Goal: Transaction & Acquisition: Subscribe to service/newsletter

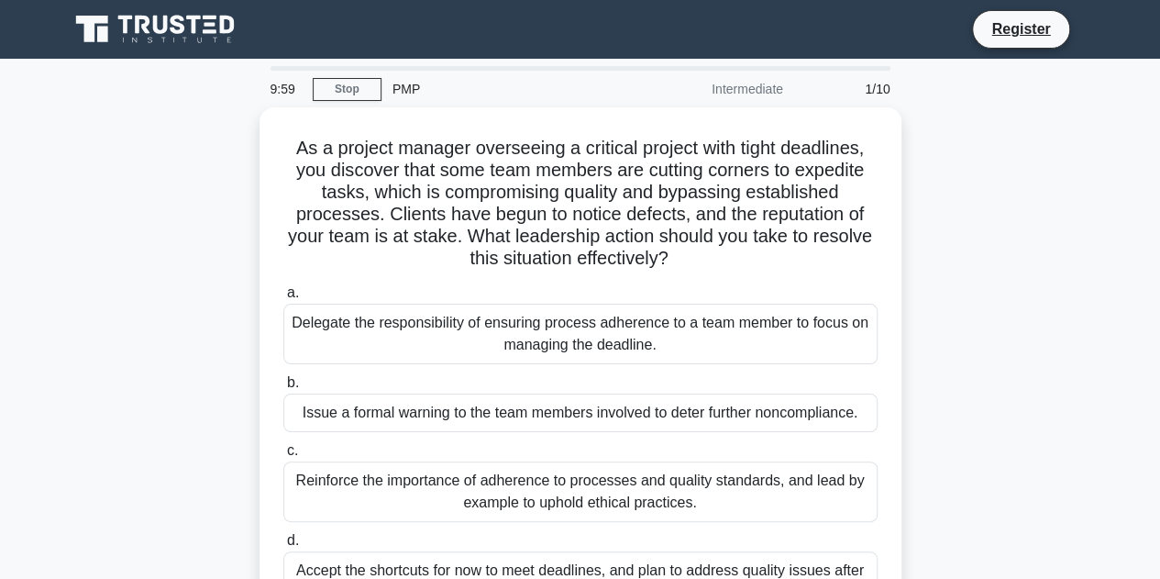
scroll to position [1, 0]
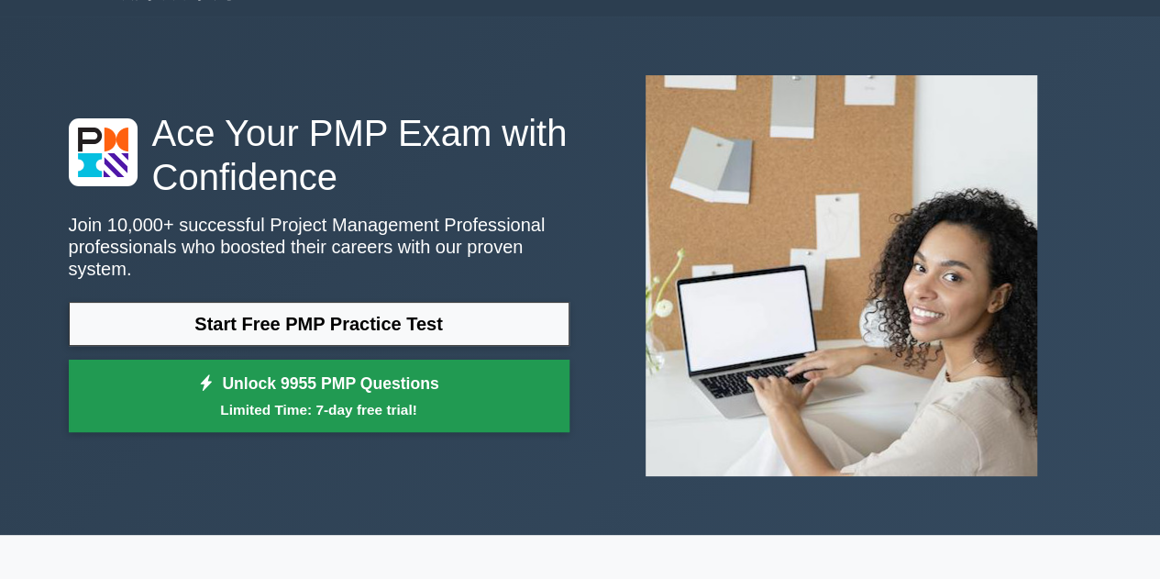
click at [369, 399] on small "Limited Time: 7-day free trial!" at bounding box center [319, 409] width 455 height 21
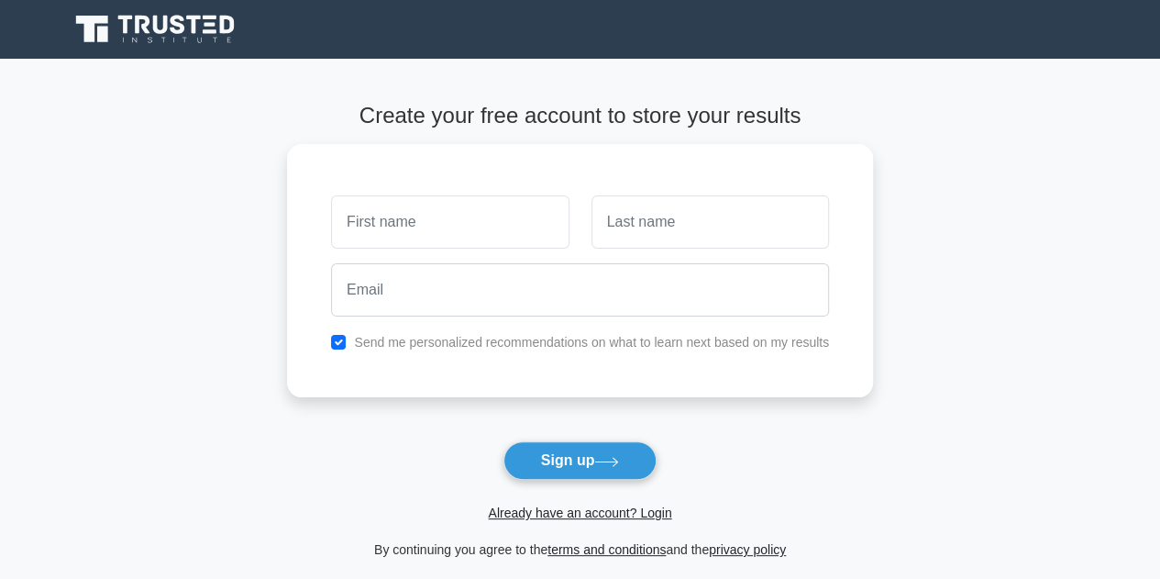
click at [851, 69] on div "Create your free account to store your results Send me personalized recommendat…" at bounding box center [580, 332] width 586 height 546
